Goal: Task Accomplishment & Management: Complete application form

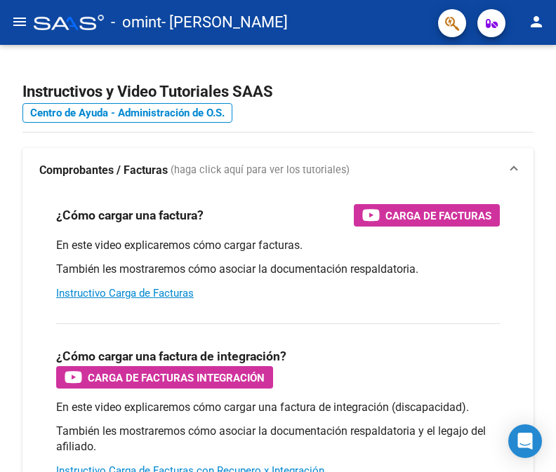
click at [25, 13] on button "menu" at bounding box center [20, 22] width 28 height 28
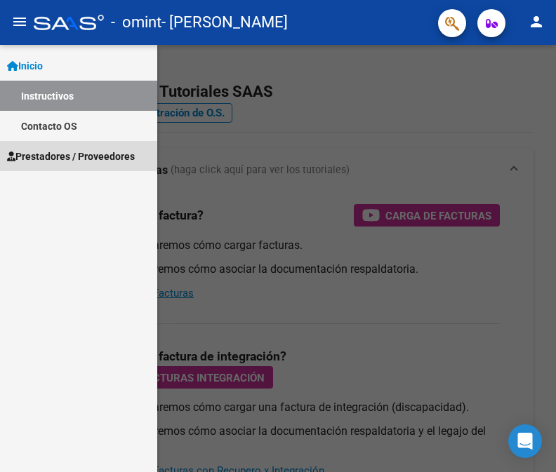
click at [81, 160] on span "Prestadores / Proveedores" at bounding box center [71, 156] width 128 height 15
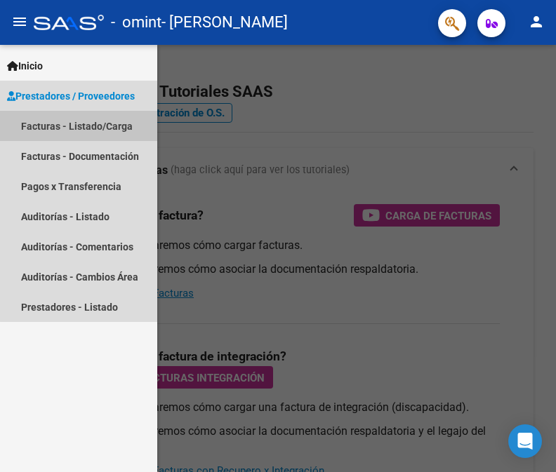
click at [92, 126] on link "Facturas - Listado/Carga" at bounding box center [78, 126] width 157 height 30
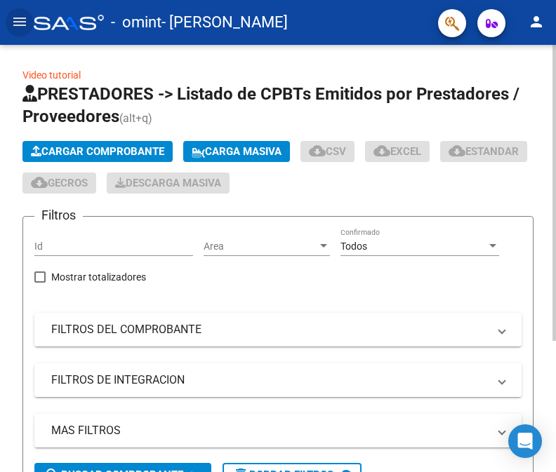
click at [140, 153] on span "Cargar Comprobante" at bounding box center [97, 151] width 133 height 13
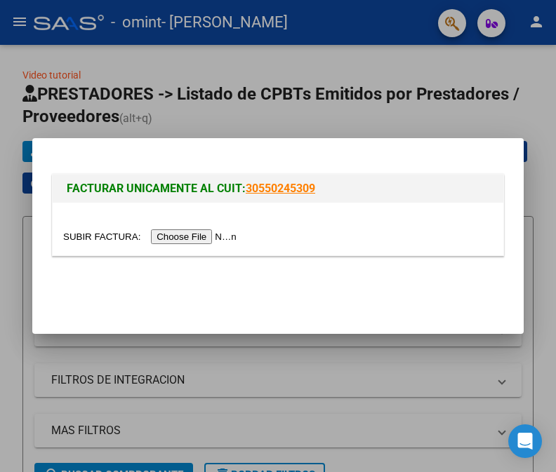
click at [160, 239] on input "file" at bounding box center [152, 237] width 178 height 15
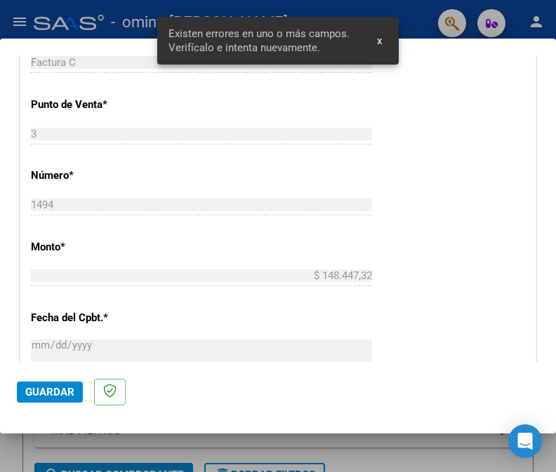
scroll to position [328, 0]
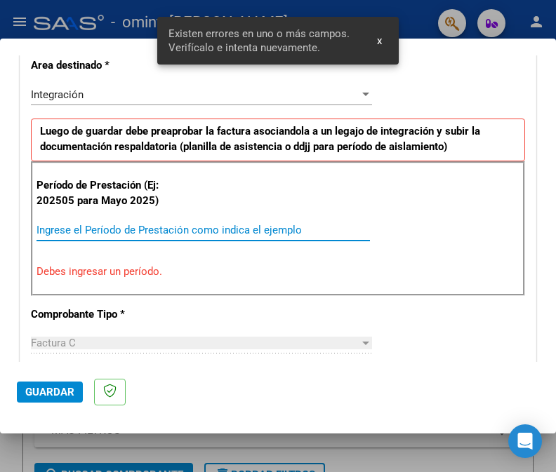
click at [181, 225] on input "Ingrese el Período de Prestación como indica el ejemplo" at bounding box center [202, 230] width 333 height 13
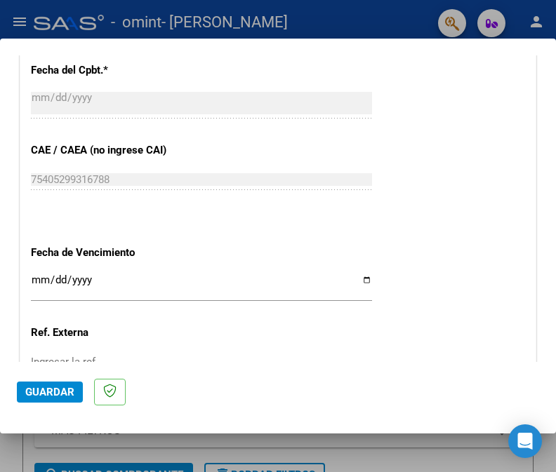
scroll to position [954, 0]
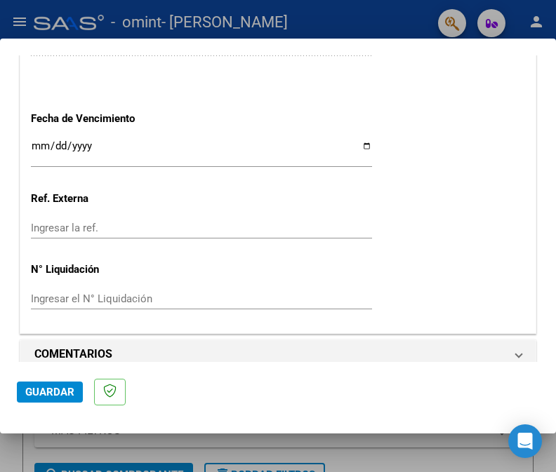
type input "202509"
click at [70, 390] on span "Guardar" at bounding box center [49, 392] width 49 height 13
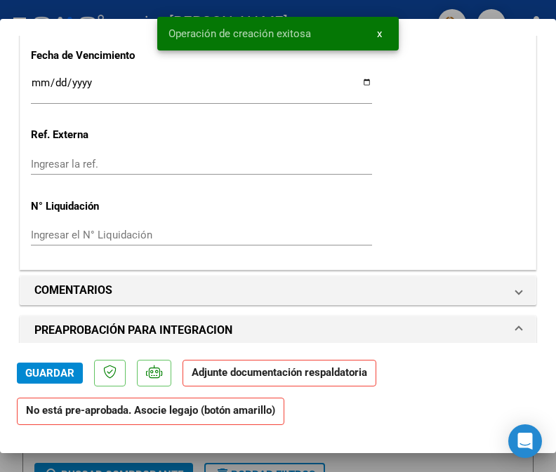
scroll to position [1263, 0]
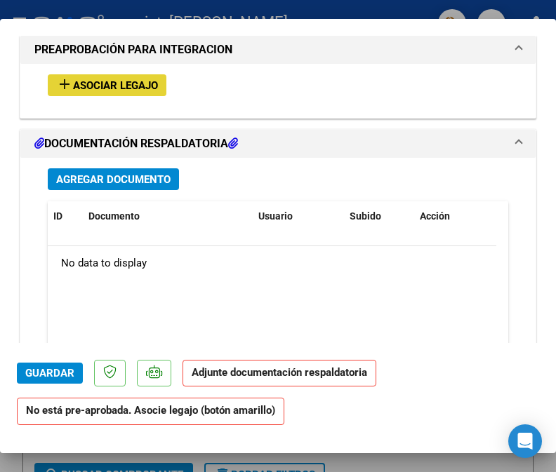
click at [81, 79] on span "Asociar Legajo" at bounding box center [115, 85] width 85 height 13
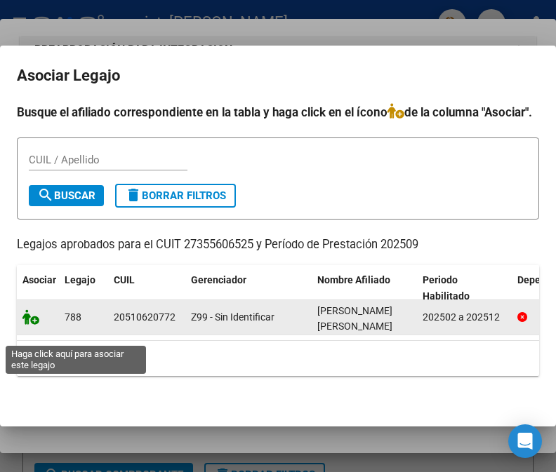
click at [35, 325] on icon at bounding box center [30, 317] width 17 height 15
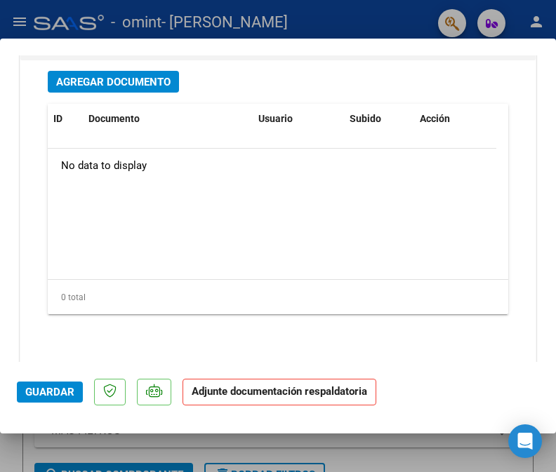
scroll to position [1600, 0]
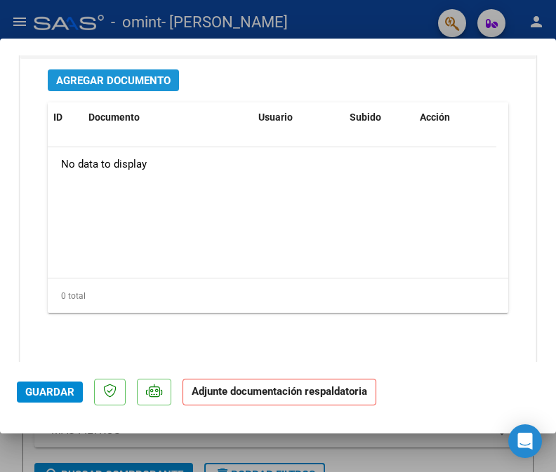
click at [128, 69] on button "Agregar Documento" at bounding box center [113, 80] width 131 height 22
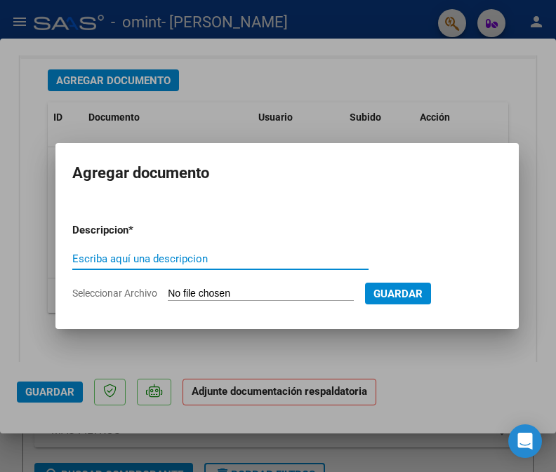
click at [260, 294] on input "Seleccionar Archivo" at bounding box center [261, 294] width 186 height 13
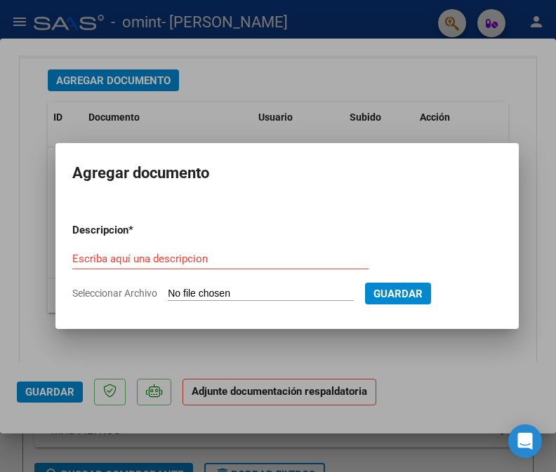
type input "C:\fakepath\[PERSON_NAME] ASISTENCIA [DATE] PSICOPEDAGOGIA [PERSON_NAME].pdf"
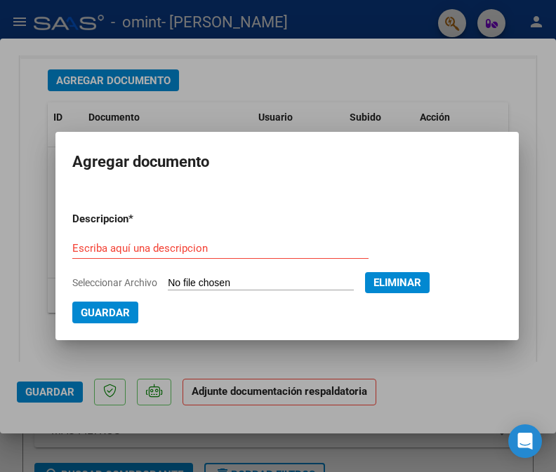
click at [173, 246] on input "Escriba aquí una descripcion" at bounding box center [220, 248] width 296 height 13
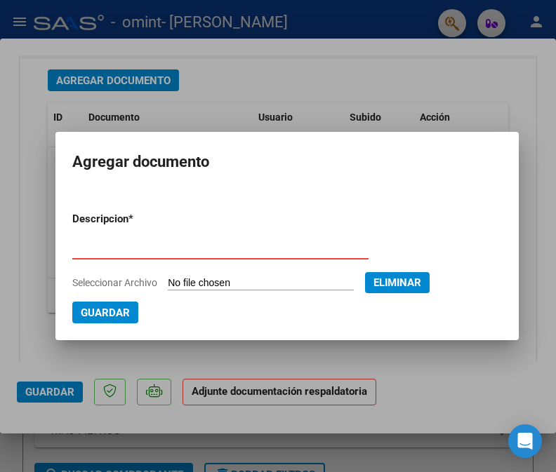
type input "asistencia"
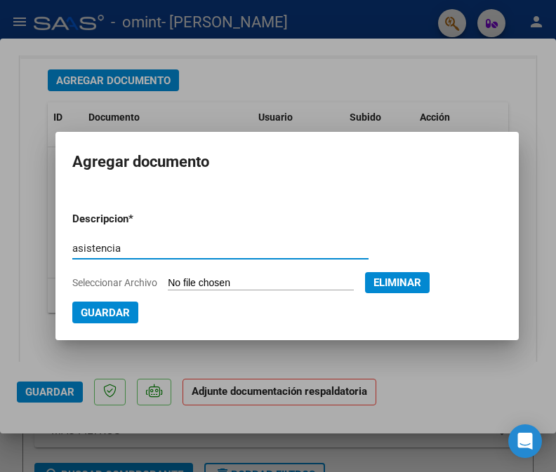
click at [378, 287] on span "Eliminar" at bounding box center [397, 283] width 48 height 13
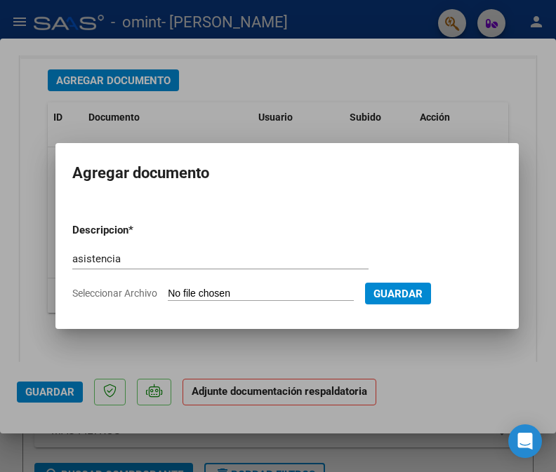
click at [237, 296] on input "Seleccionar Archivo" at bounding box center [261, 294] width 186 height 13
type input "C:\fakepath\[PERSON_NAME] ASISTENCIA [DATE] PSICOPEDAGOGIA [PERSON_NAME].pdf"
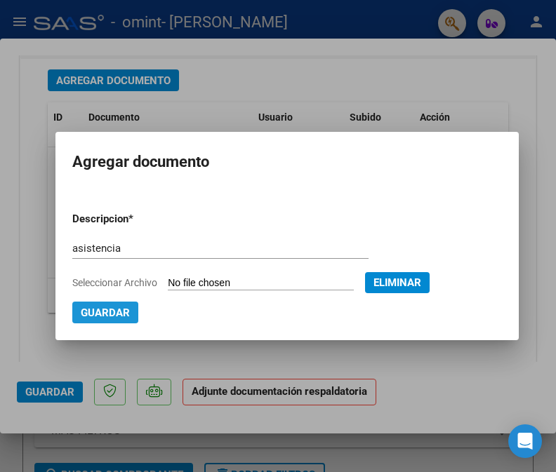
click at [96, 316] on span "Guardar" at bounding box center [105, 313] width 49 height 13
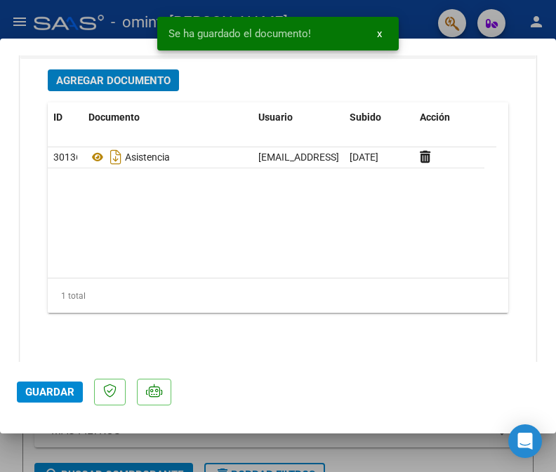
scroll to position [1597, 0]
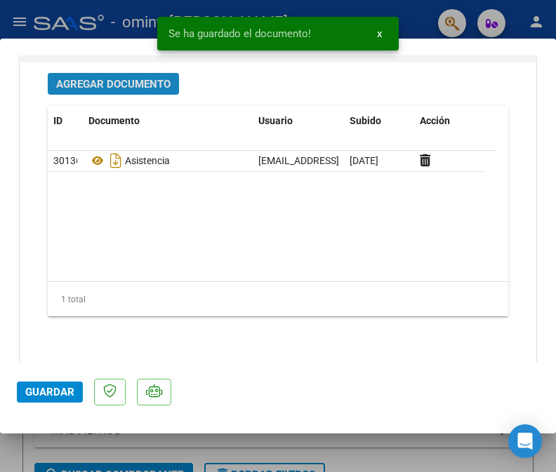
click at [108, 78] on span "Agregar Documento" at bounding box center [113, 84] width 114 height 13
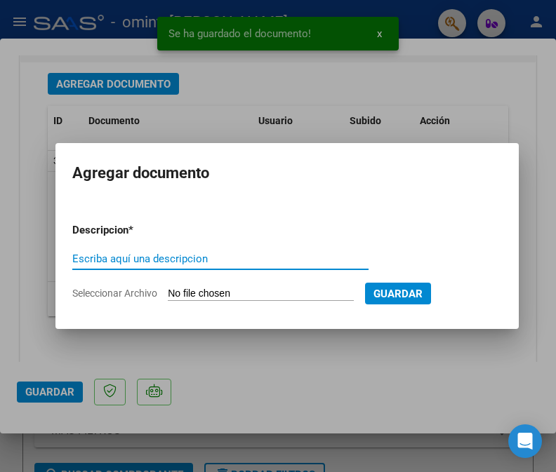
click at [188, 297] on input "Seleccionar Archivo" at bounding box center [261, 294] width 186 height 13
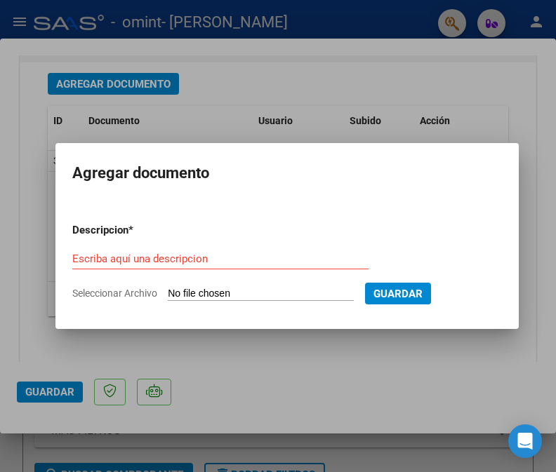
type input "C:\fakepath\[PERSON_NAME] CAE [DATE] PSICOPEDAGOGIA [PERSON_NAME].pdf"
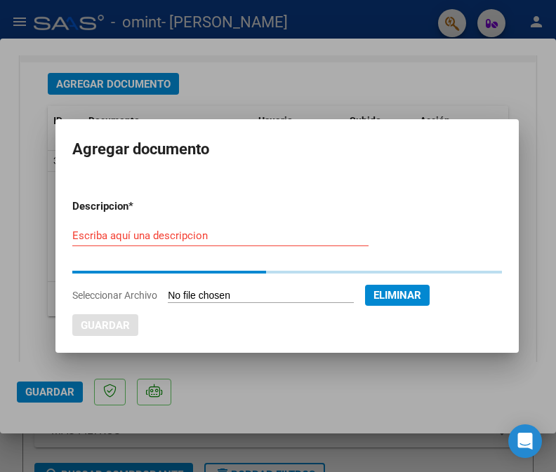
click at [142, 234] on input "Escriba aquí una descripcion" at bounding box center [220, 236] width 296 height 13
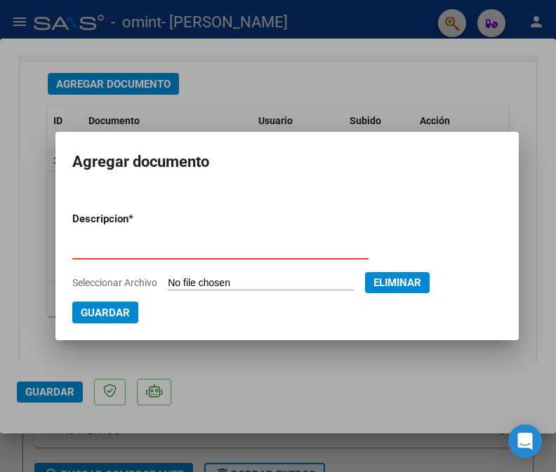
type input "cae"
click at [116, 309] on span "Guardar" at bounding box center [105, 313] width 49 height 13
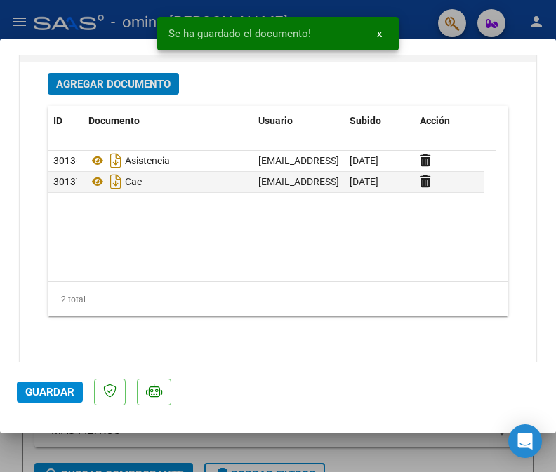
click at [97, 78] on span "Agregar Documento" at bounding box center [113, 84] width 114 height 13
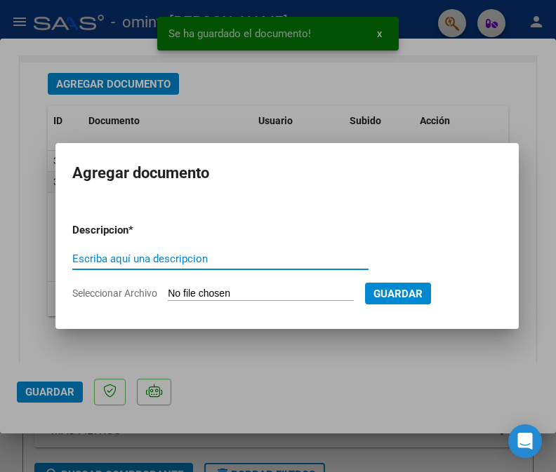
click at [219, 296] on input "Seleccionar Archivo" at bounding box center [261, 294] width 186 height 13
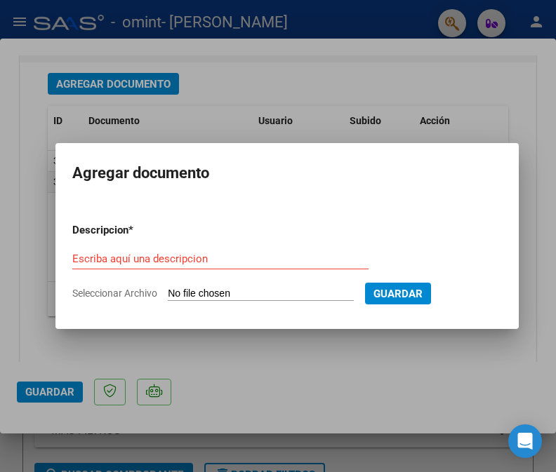
type input "C:\fakepath\AFIP - Administración Federal de Ingresos Públicos(17).PDF"
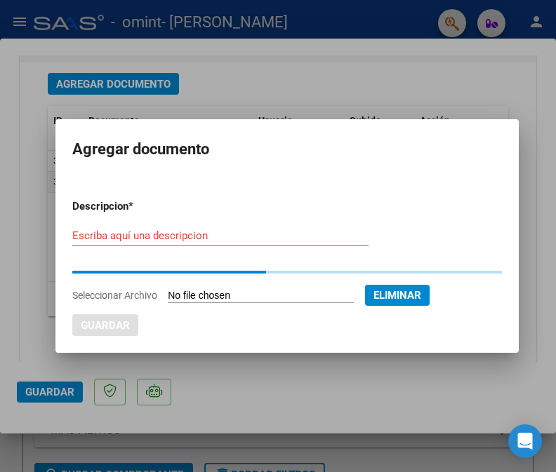
click at [138, 233] on input "Escriba aquí una descripcion" at bounding box center [220, 236] width 296 height 13
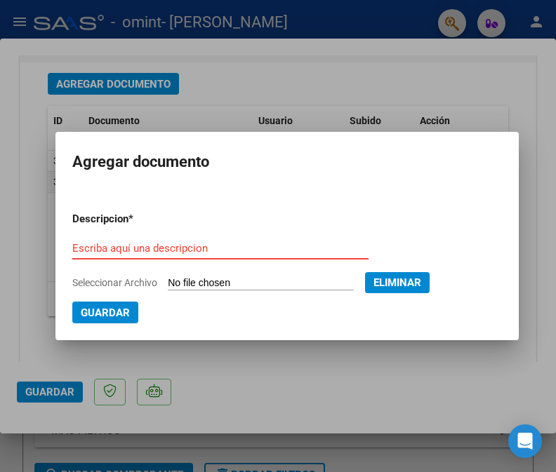
click at [132, 250] on input "Escriba aquí una descripcion" at bounding box center [220, 248] width 296 height 13
click at [132, 251] on input "Escriba aquí una descripcion" at bounding box center [220, 248] width 296 height 13
type input "s"
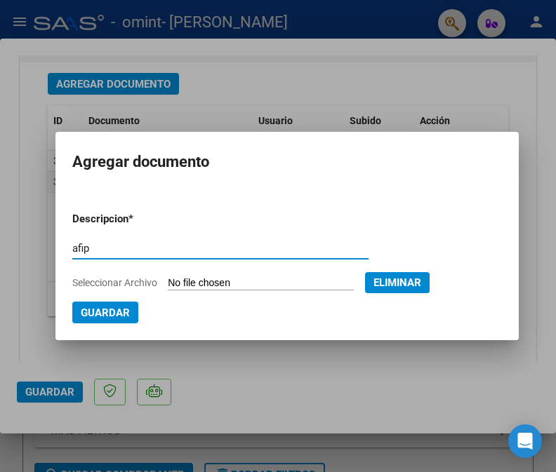
type input "afip"
click at [93, 309] on span "Guardar" at bounding box center [105, 313] width 49 height 13
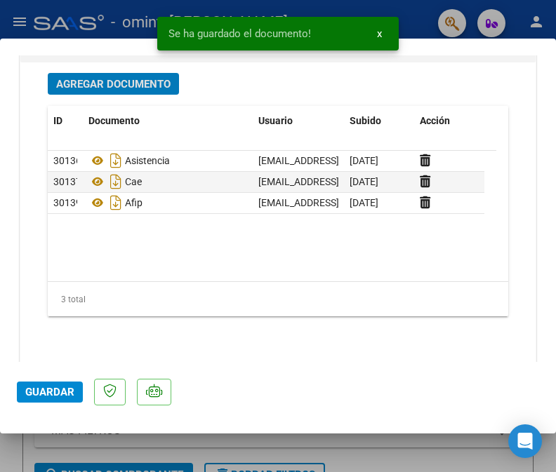
click at [65, 394] on span "Guardar" at bounding box center [49, 392] width 49 height 13
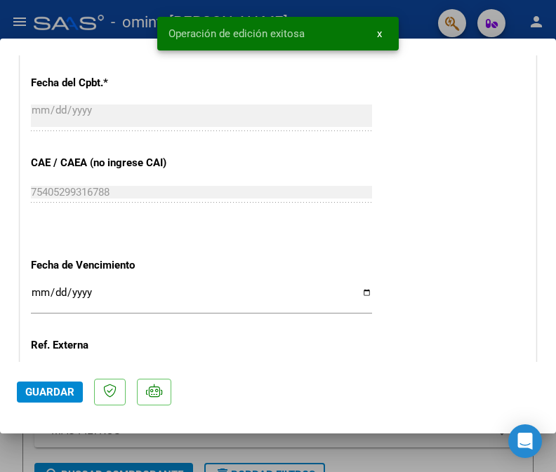
scroll to position [1249, 0]
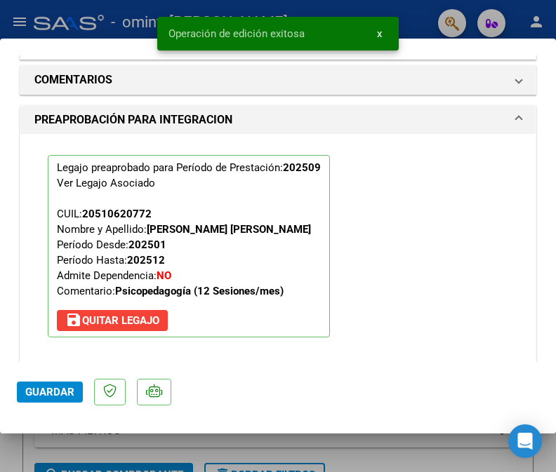
click at [43, 395] on span "Guardar" at bounding box center [49, 392] width 49 height 13
